Goal: Task Accomplishment & Management: Use online tool/utility

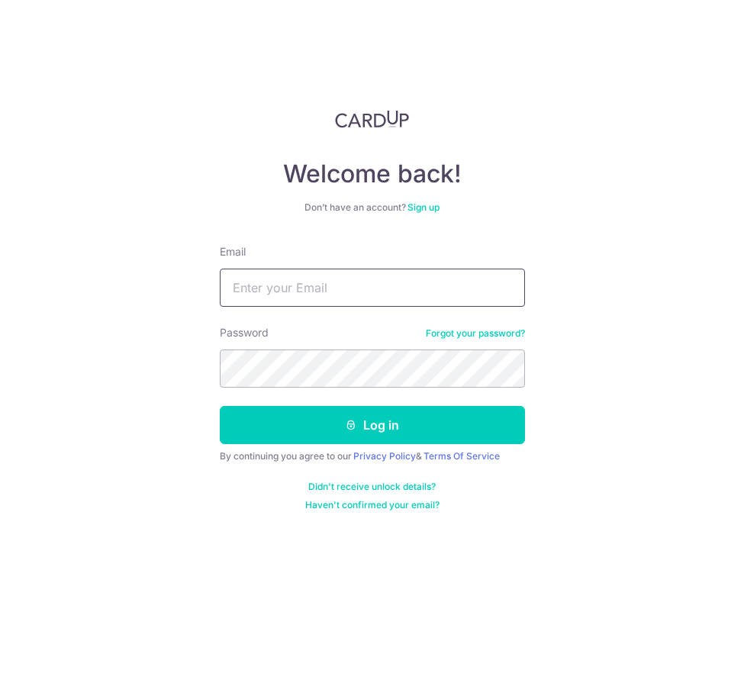
click at [301, 289] on input "Email" at bounding box center [372, 288] width 305 height 38
type input "[PERSON_NAME][EMAIL_ADDRESS][DOMAIN_NAME]"
click at [558, 391] on div "Welcome back! Don’t have an account? Sign up Email mabel@claritygroup.com.sg Pa…" at bounding box center [372, 343] width 744 height 686
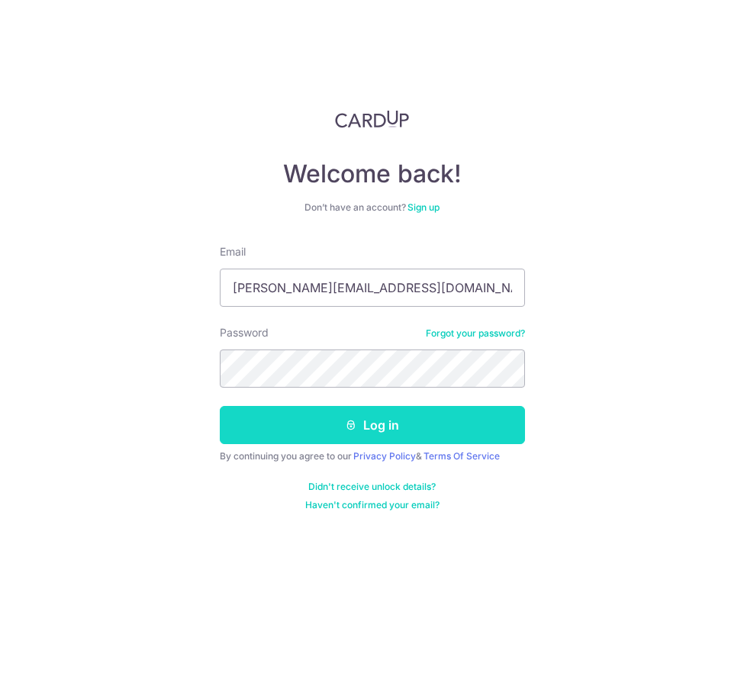
click at [442, 425] on button "Log in" at bounding box center [372, 425] width 305 height 38
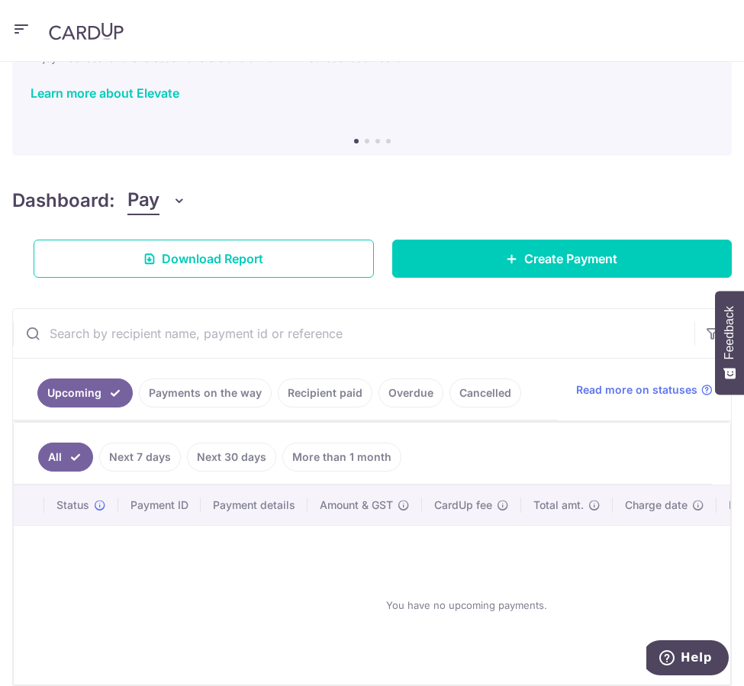
scroll to position [76, 0]
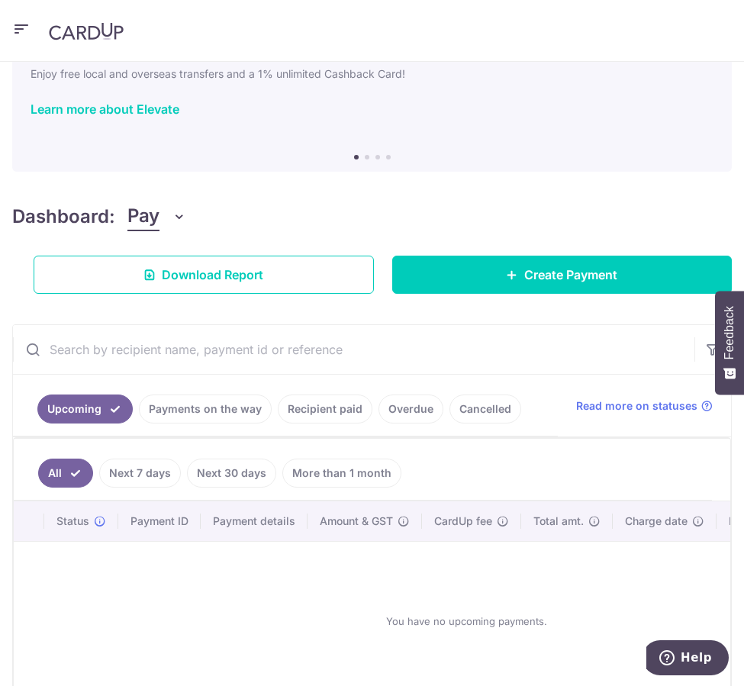
click at [176, 217] on icon "button" at bounding box center [179, 216] width 15 height 15
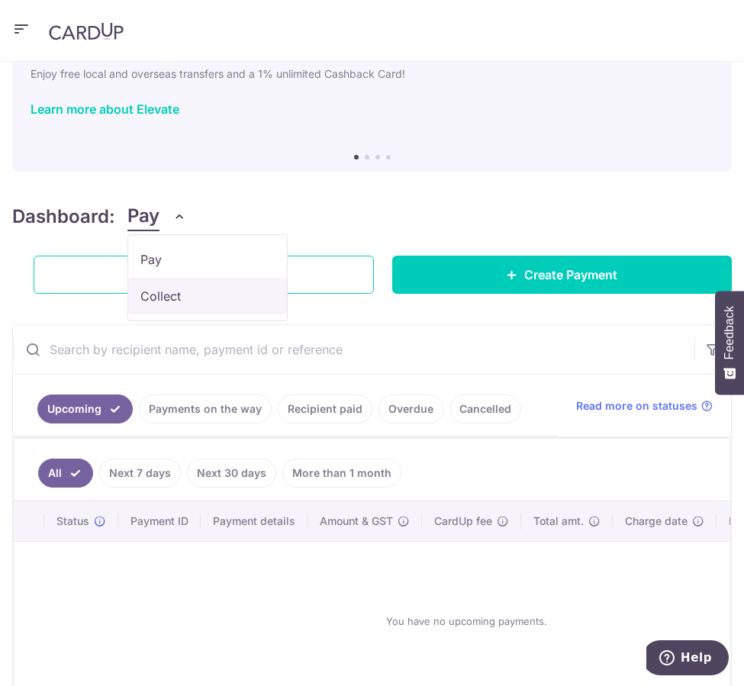
click at [179, 291] on link "Collect" at bounding box center [207, 296] width 159 height 37
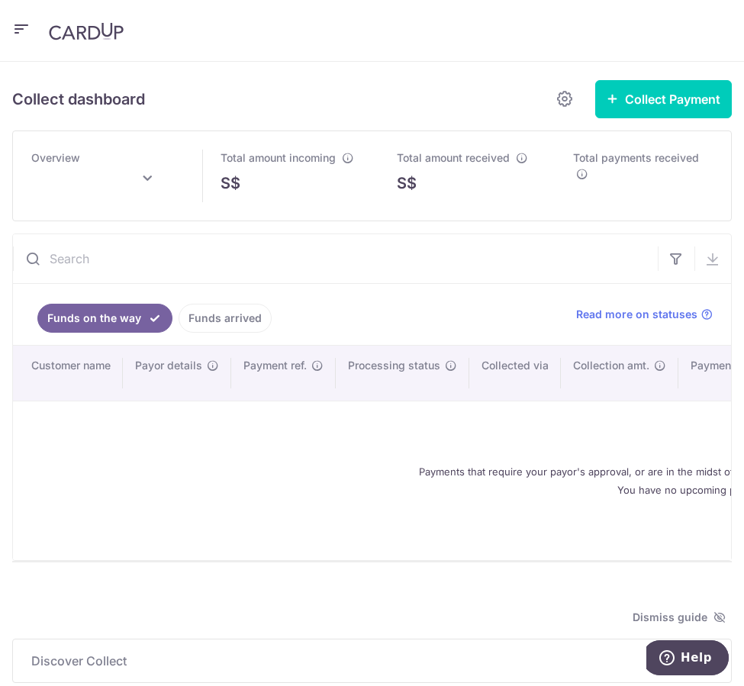
type input "September 2025"
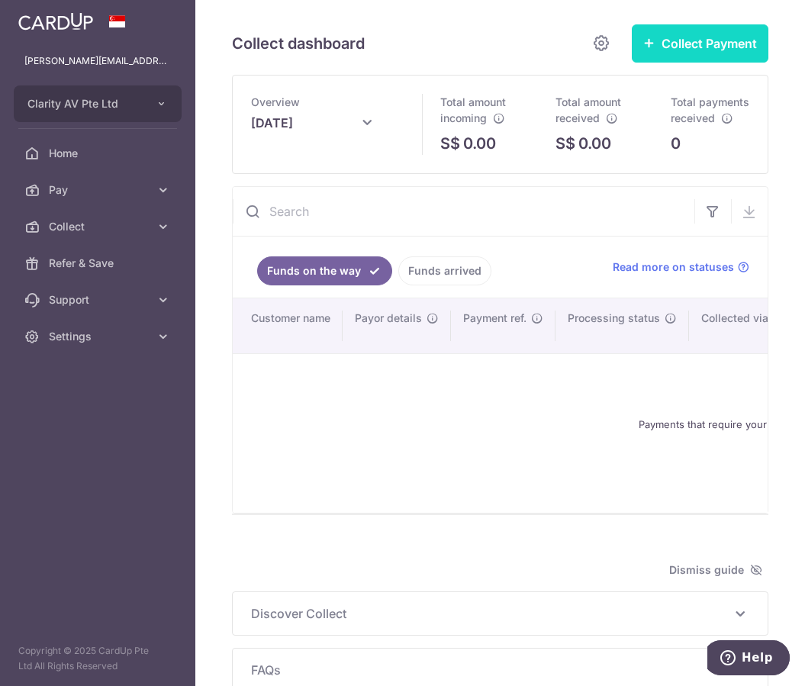
click at [677, 52] on button "Collect Payment" at bounding box center [700, 43] width 137 height 38
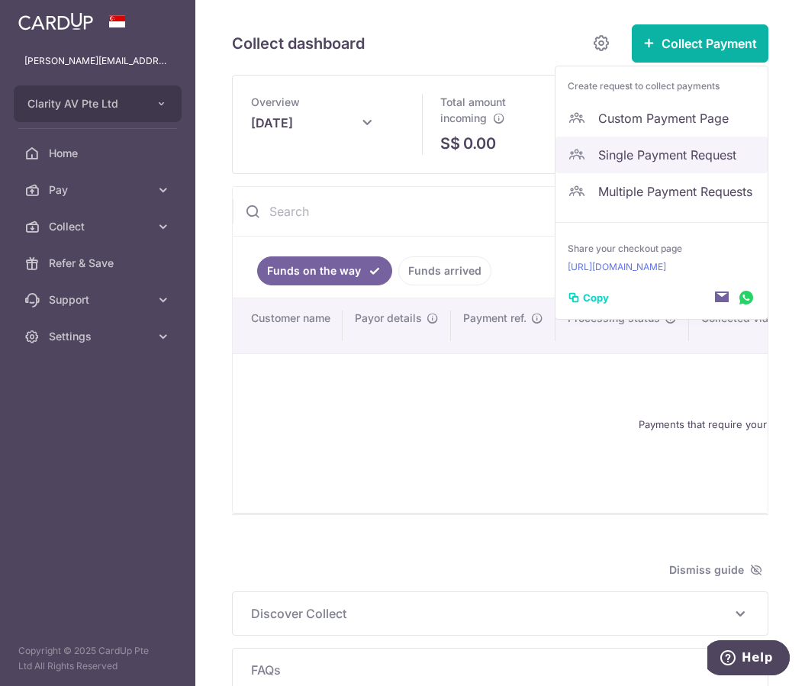
click at [674, 159] on span "Single Payment Request" at bounding box center [676, 155] width 157 height 18
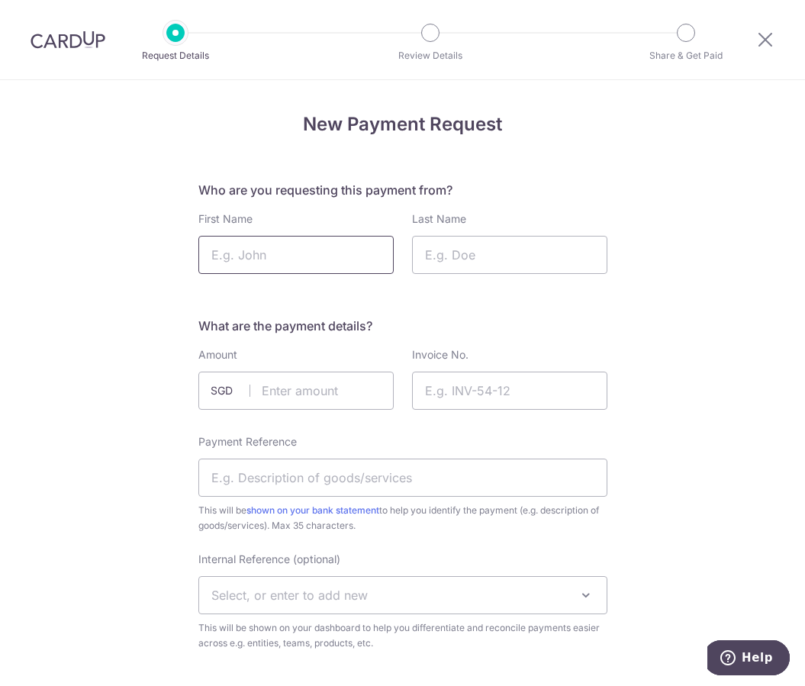
click at [323, 256] on input "First Name" at bounding box center [295, 255] width 195 height 38
type input "Riady"
type input "[PERSON_NAME]"
click at [333, 390] on input "text" at bounding box center [295, 390] width 195 height 38
type input "1800.00"
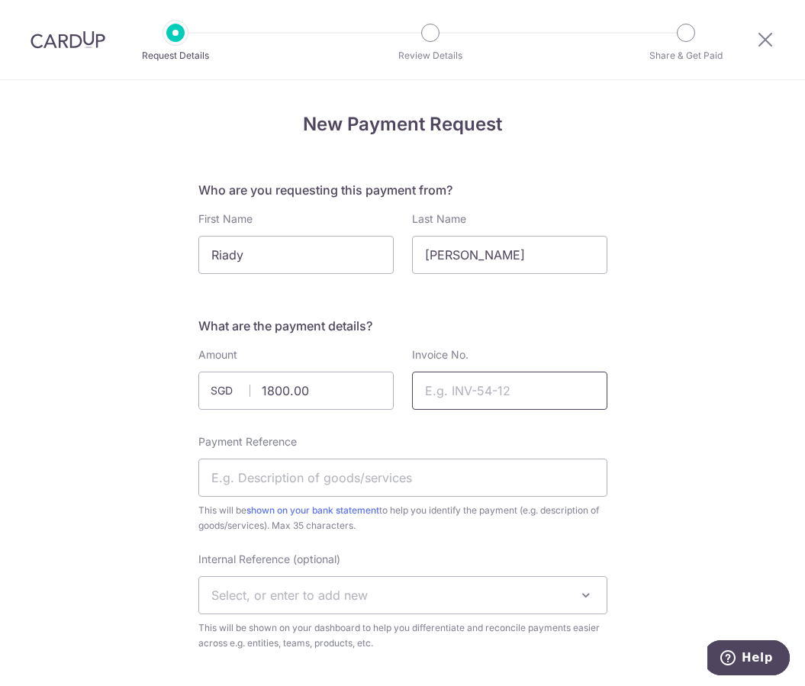
click at [543, 389] on input "Invoice No." at bounding box center [509, 390] width 195 height 38
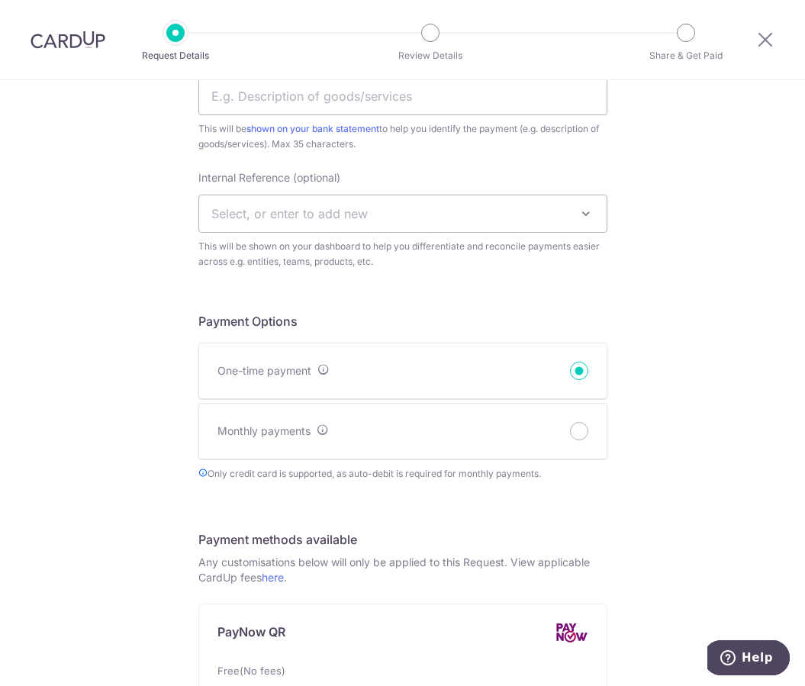
scroll to position [229, 0]
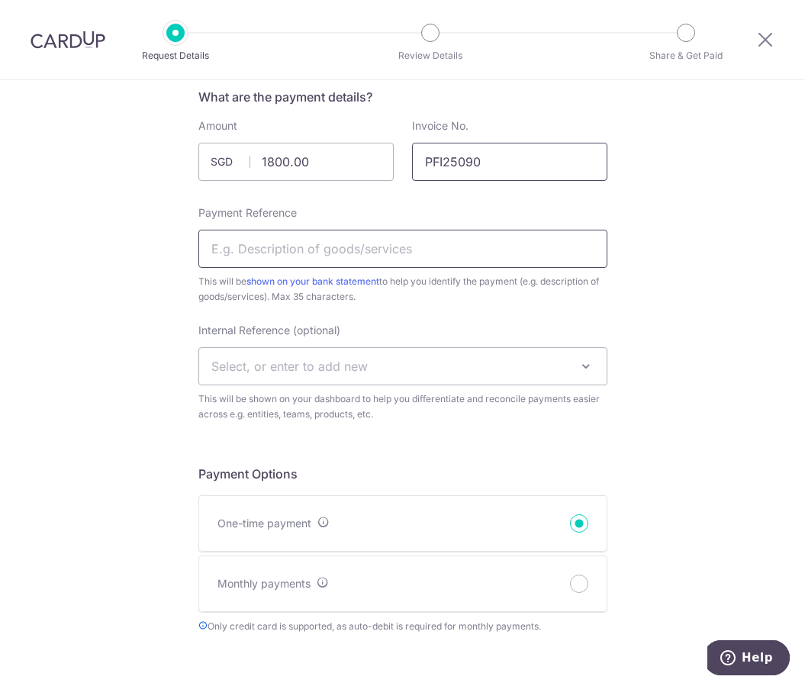
type input "PFI25090"
click at [316, 251] on input "Payment Reference" at bounding box center [402, 249] width 409 height 38
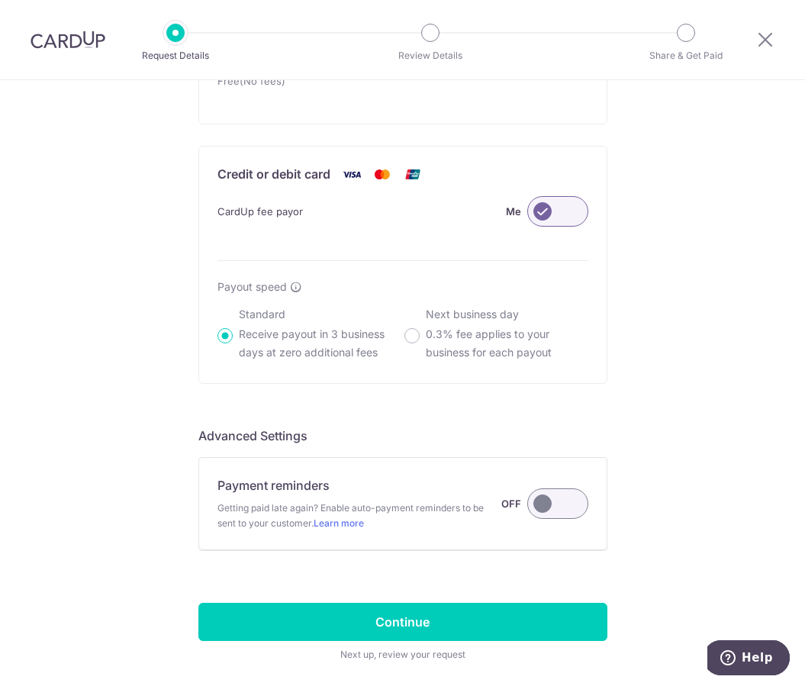
scroll to position [1037, 0]
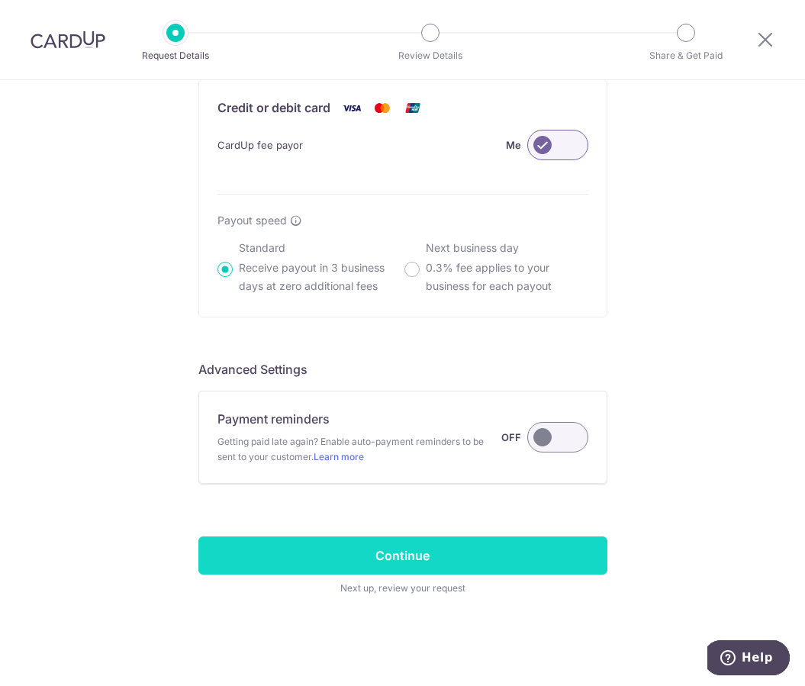
type input "PFI25090"
click at [523, 552] on input "Continue" at bounding box center [402, 555] width 409 height 38
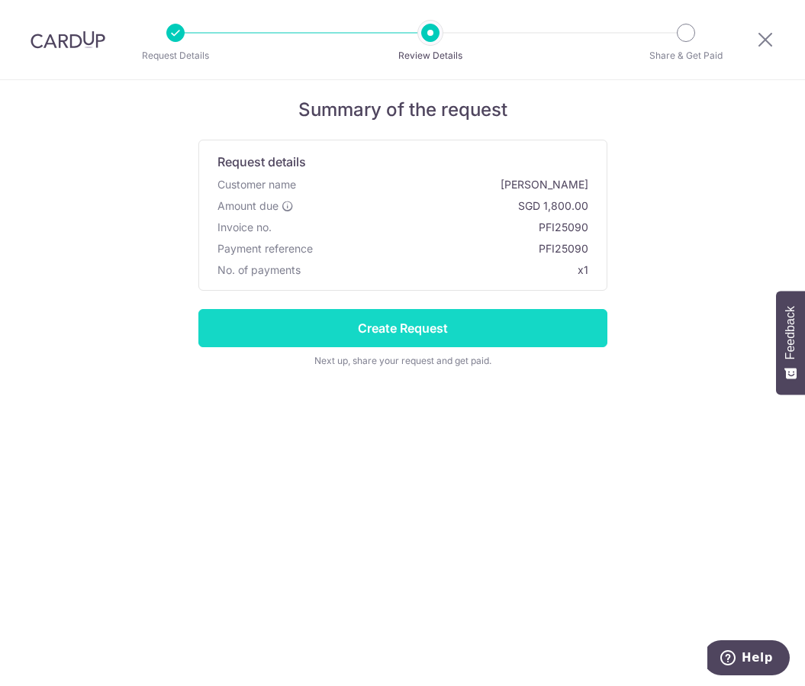
click at [480, 330] on input "Create Request" at bounding box center [402, 328] width 409 height 38
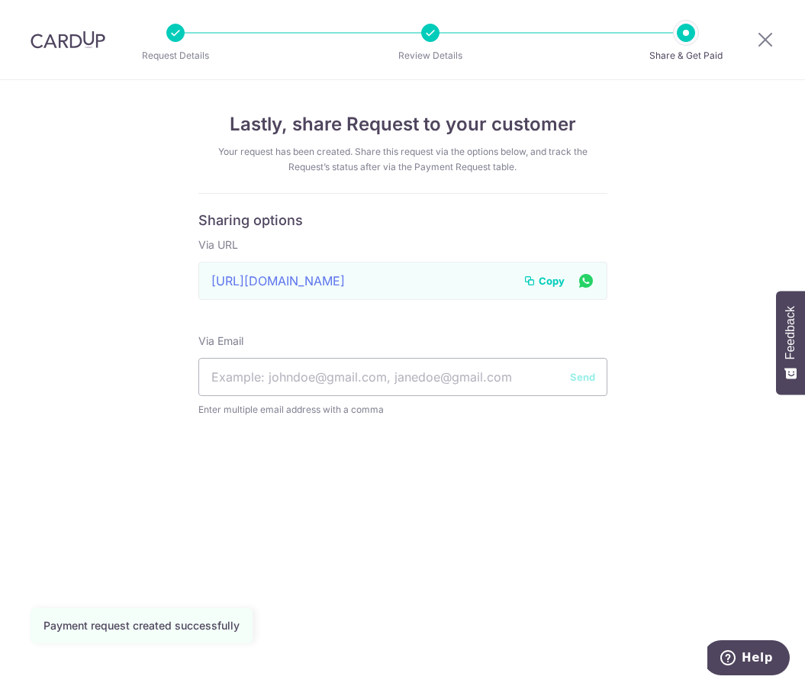
click at [536, 285] on button "Copy" at bounding box center [543, 280] width 41 height 15
click at [767, 37] on icon at bounding box center [765, 39] width 18 height 19
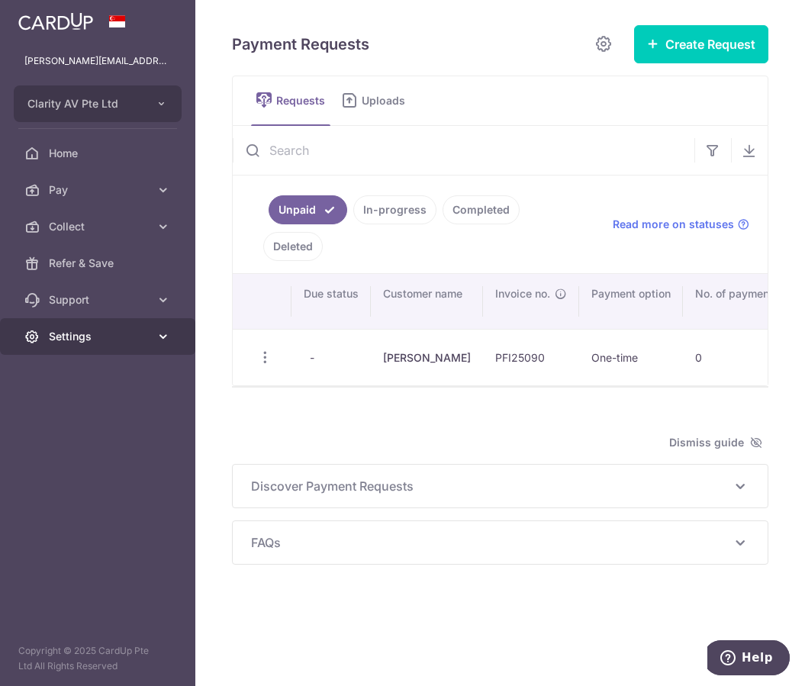
click at [122, 341] on span "Settings" at bounding box center [99, 336] width 101 height 15
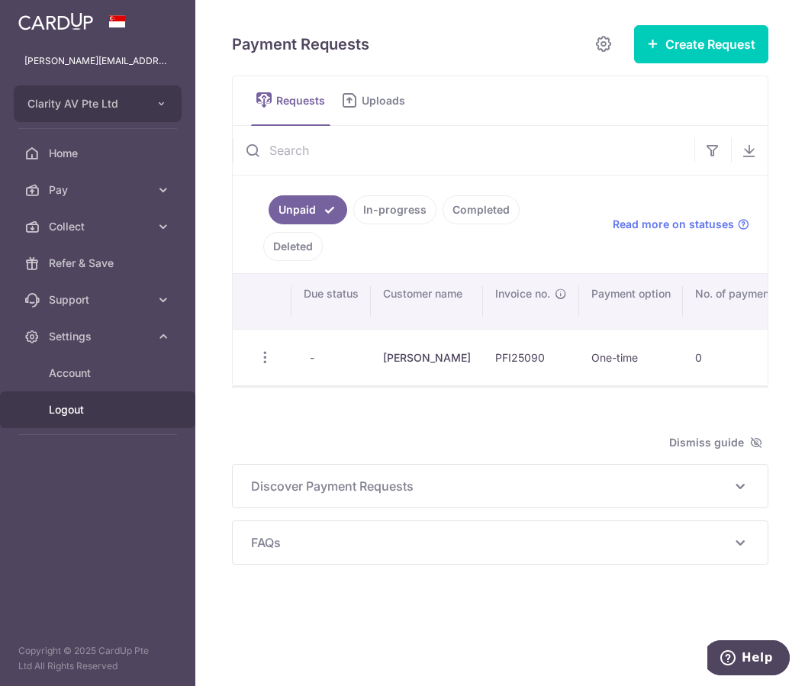
click at [92, 413] on span "Logout" at bounding box center [99, 409] width 101 height 15
